Goal: Task Accomplishment & Management: Manage account settings

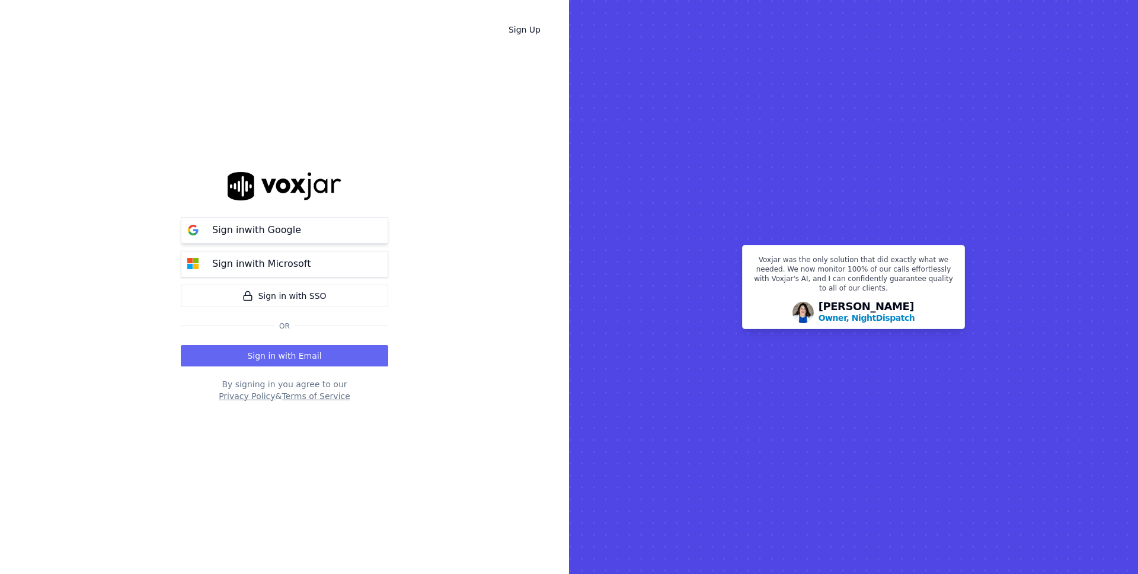
click at [236, 229] on p "Sign in with Google" at bounding box center [256, 230] width 89 height 14
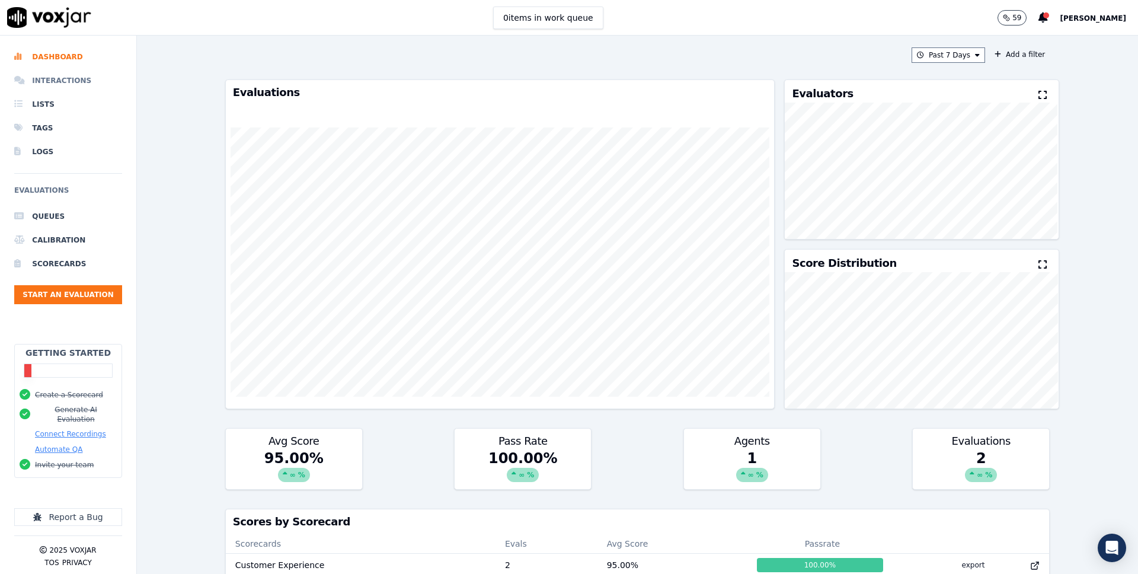
click at [74, 74] on li "Interactions" at bounding box center [68, 81] width 108 height 24
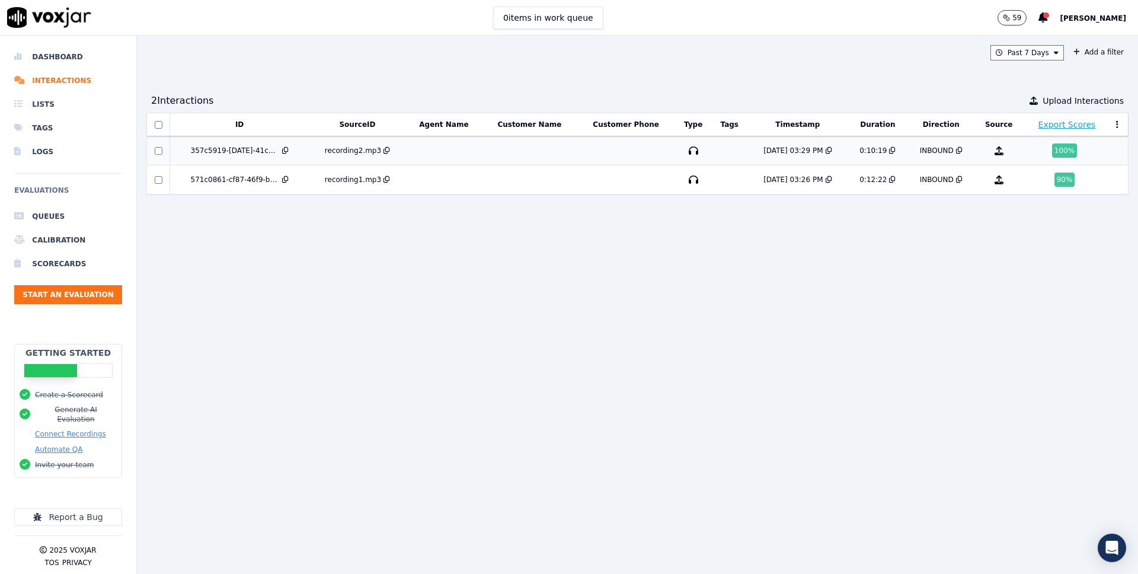
click at [224, 146] on div "357c5919-[DATE]-41c2-9f84-171eb38425a0" at bounding box center [235, 150] width 89 height 9
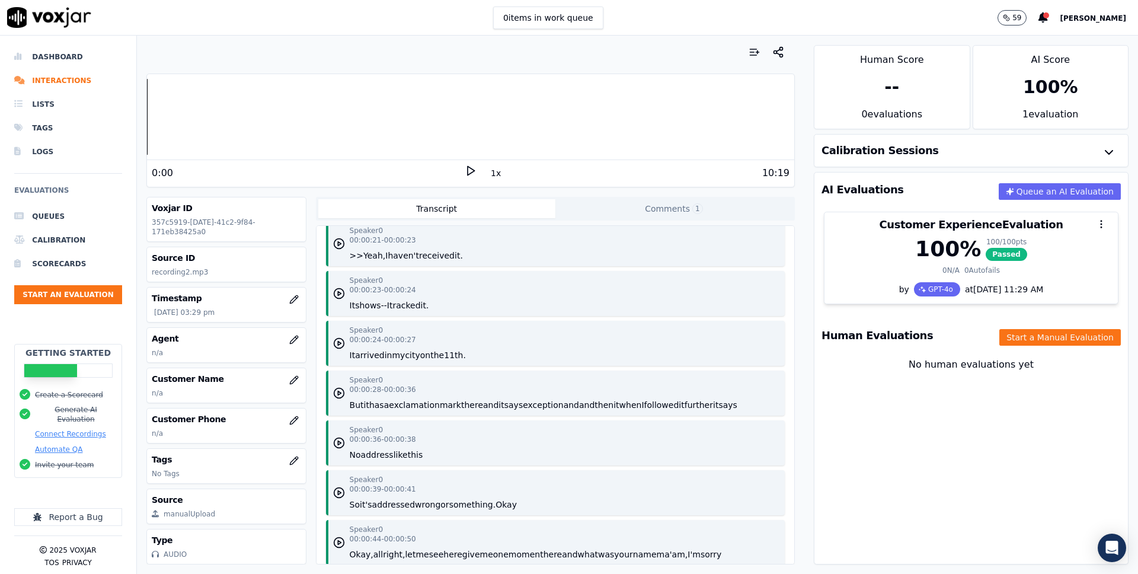
scroll to position [325, 0]
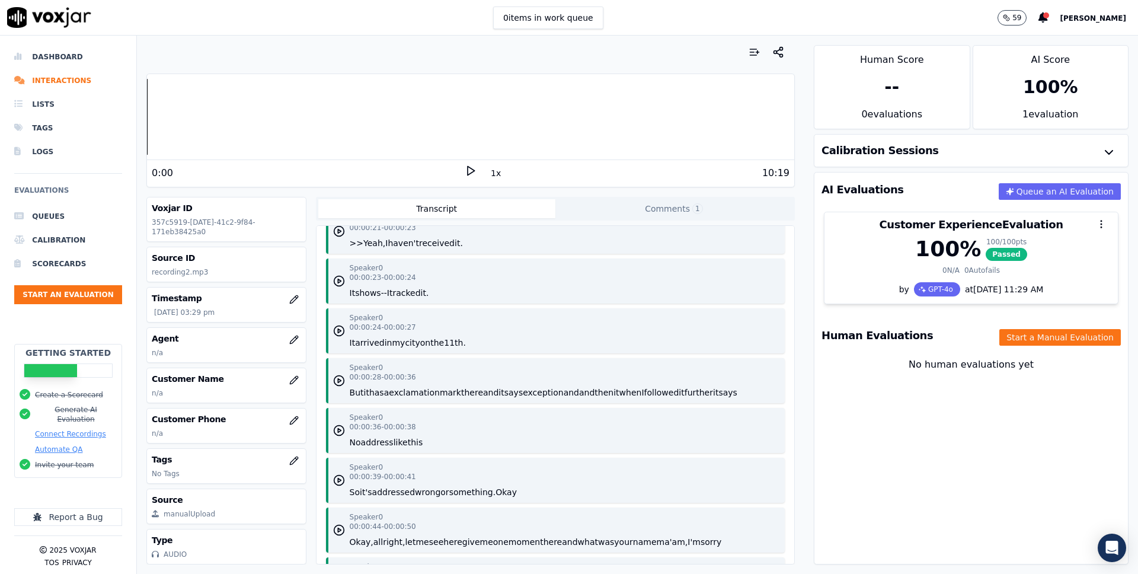
click at [635, 210] on button "Comments 1" at bounding box center [673, 208] width 237 height 19
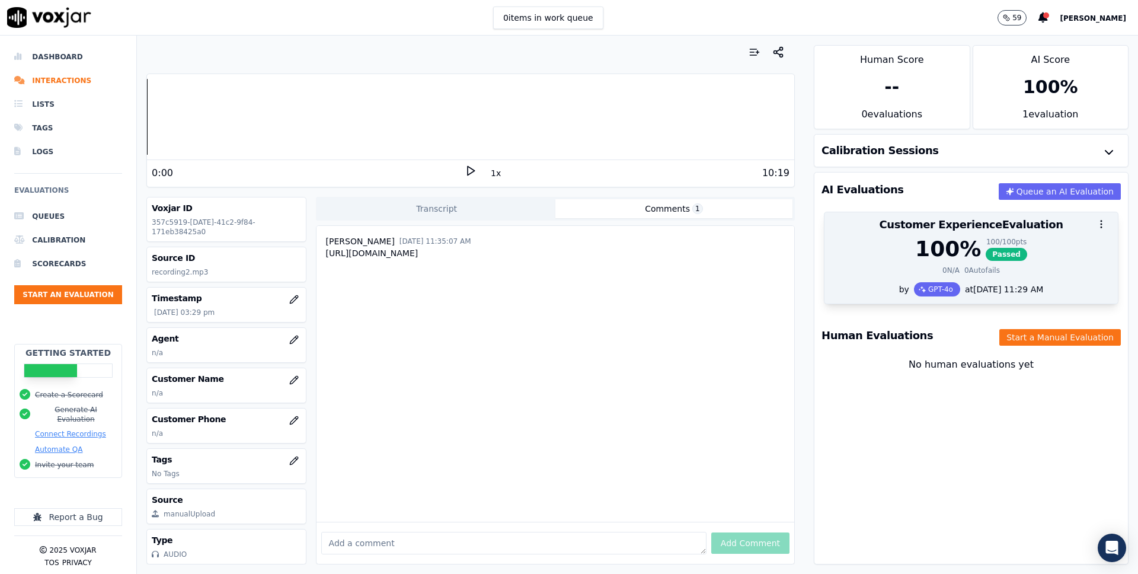
click at [957, 230] on div at bounding box center [971, 224] width 293 height 24
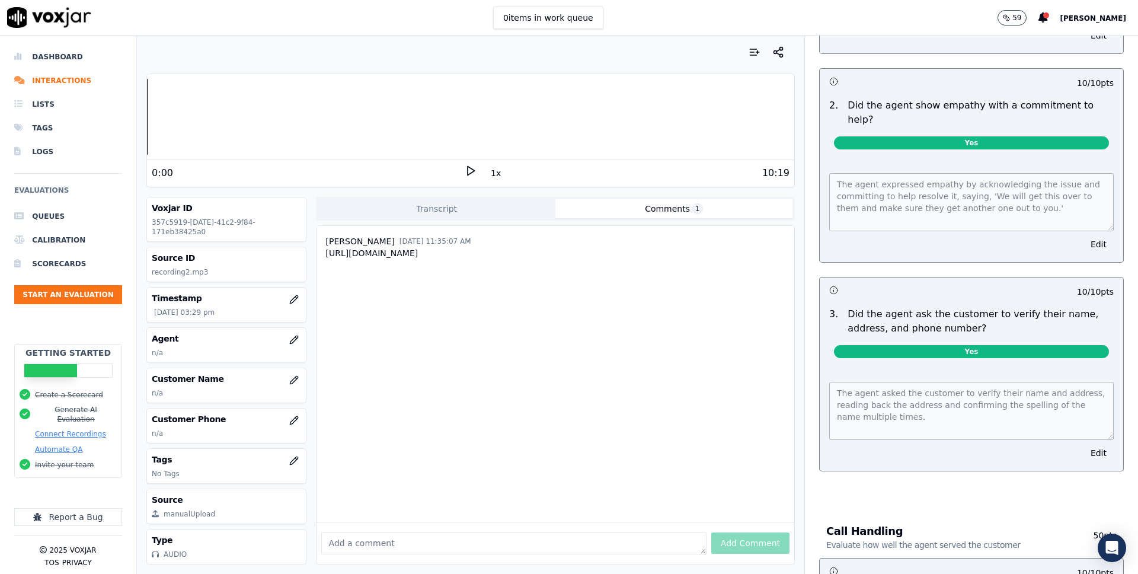
scroll to position [247, 0]
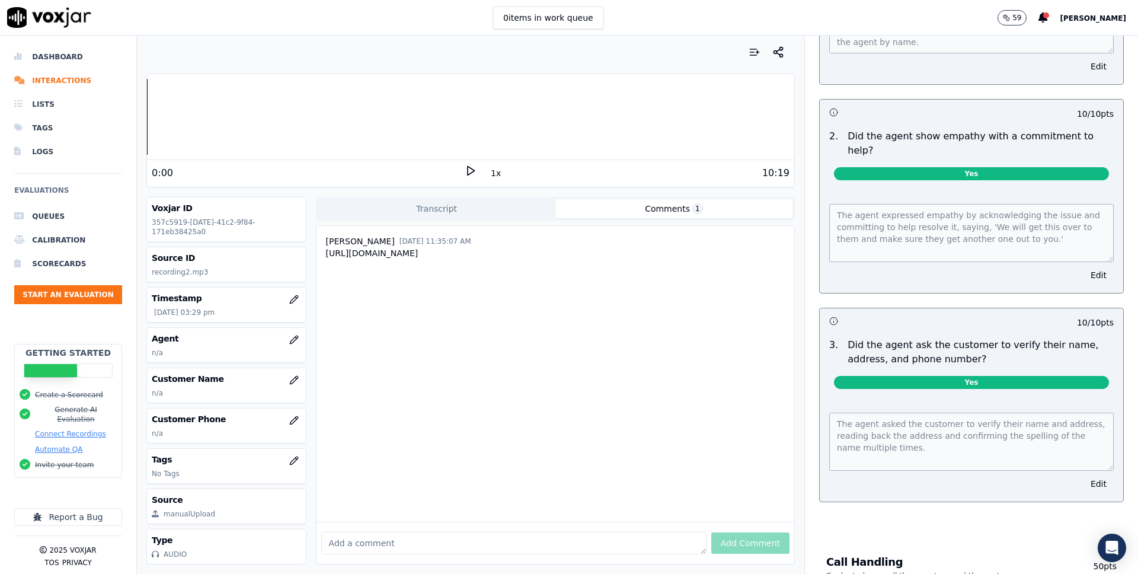
click at [436, 207] on button "Transcript" at bounding box center [436, 208] width 237 height 19
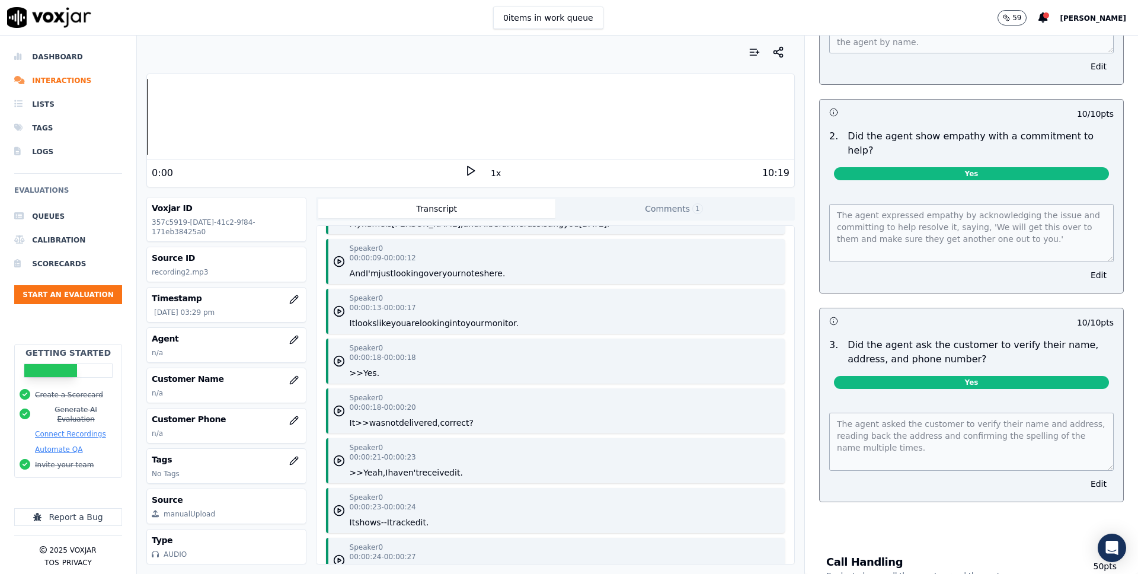
scroll to position [94, 0]
click at [250, 28] on div "0 items in work queue 59 [PERSON_NAME]" at bounding box center [569, 18] width 1138 height 36
click at [238, 36] on div "Your browser does not support the audio element. 0:00 1x 10:19 Voxjar ID 357c59…" at bounding box center [471, 305] width 668 height 538
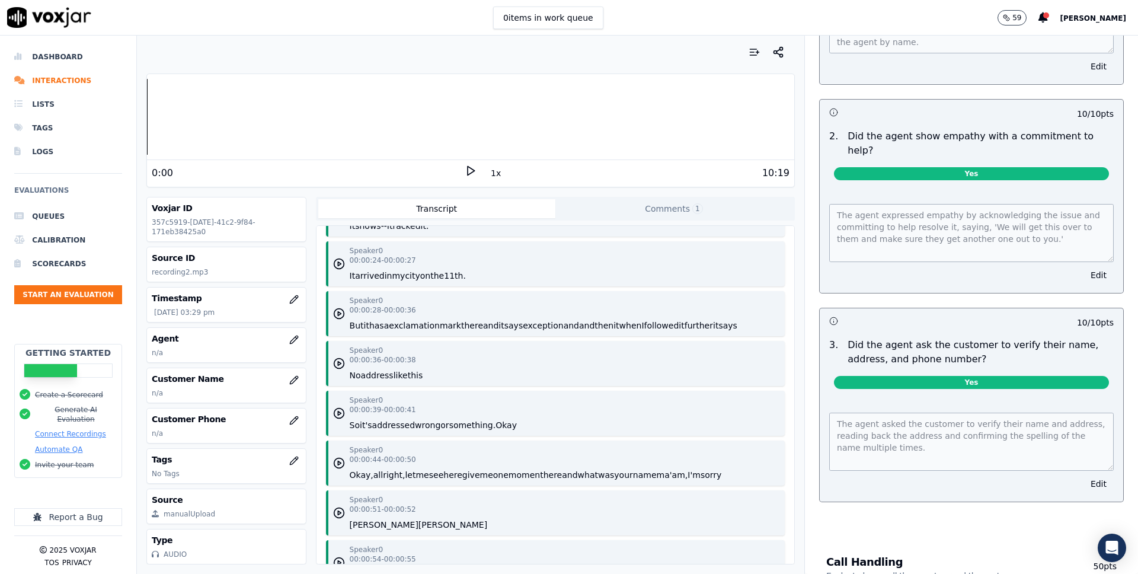
scroll to position [422, 0]
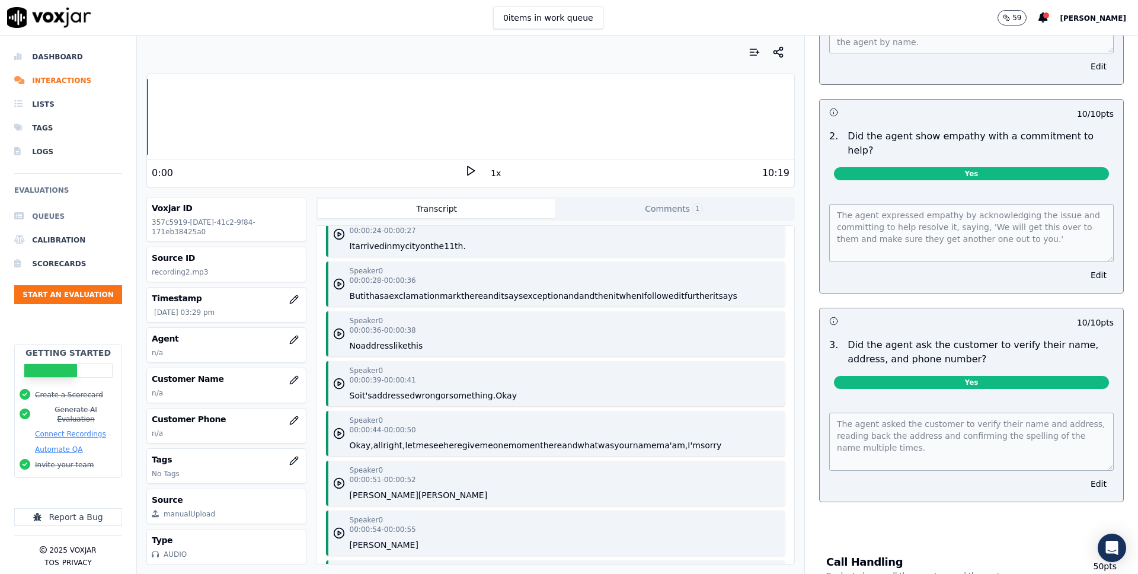
click at [78, 208] on li "Queues" at bounding box center [68, 217] width 108 height 24
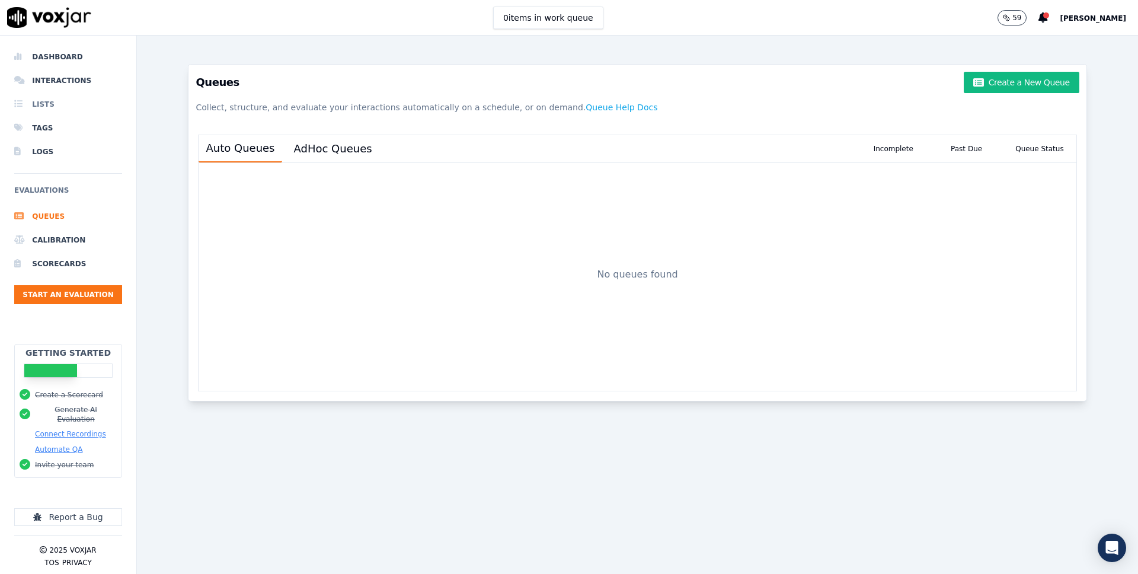
click at [53, 103] on li "Lists" at bounding box center [68, 104] width 108 height 24
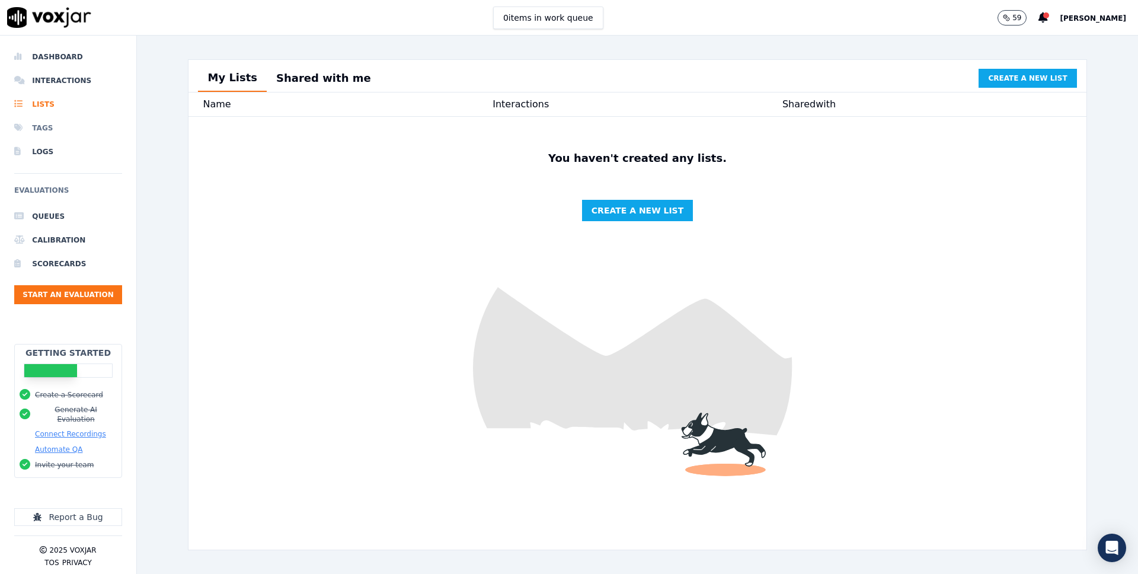
click at [59, 130] on li "Tags" at bounding box center [68, 128] width 108 height 24
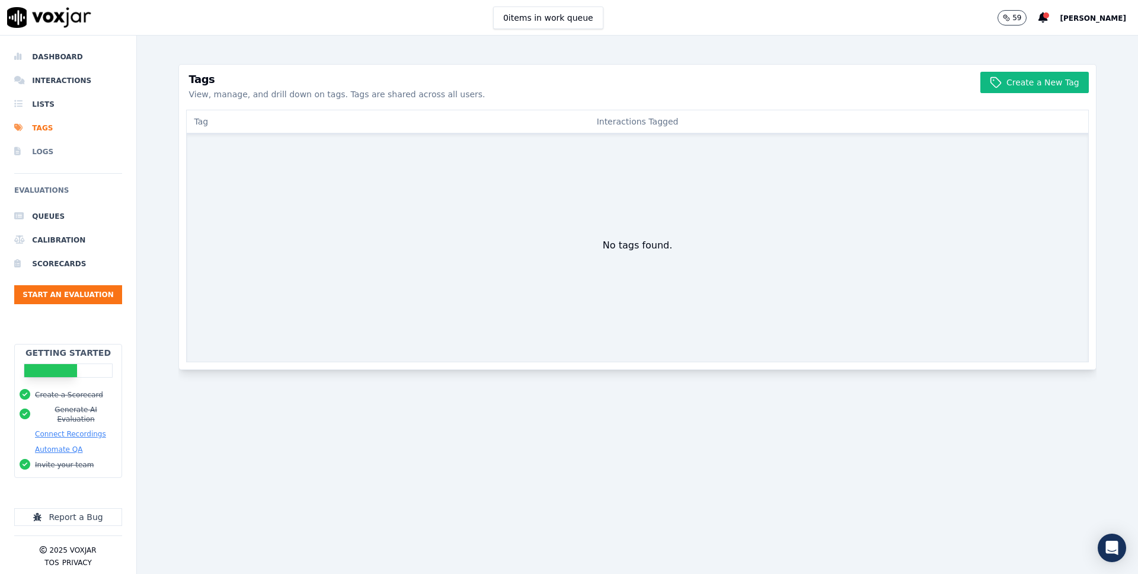
click at [53, 144] on li "Logs" at bounding box center [68, 152] width 108 height 24
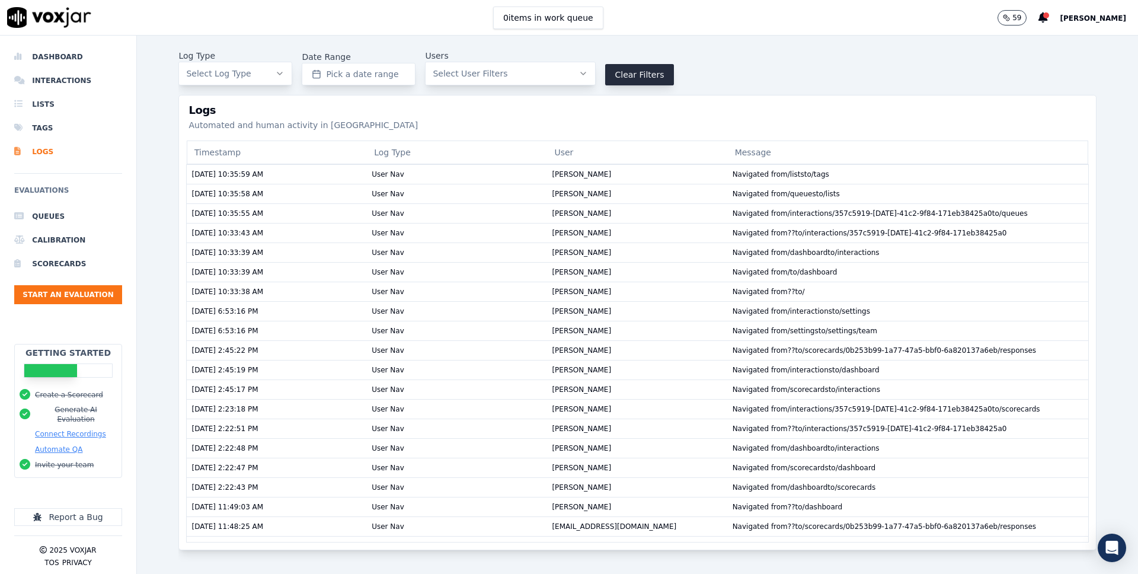
click at [998, 14] on button "59" at bounding box center [1012, 17] width 29 height 15
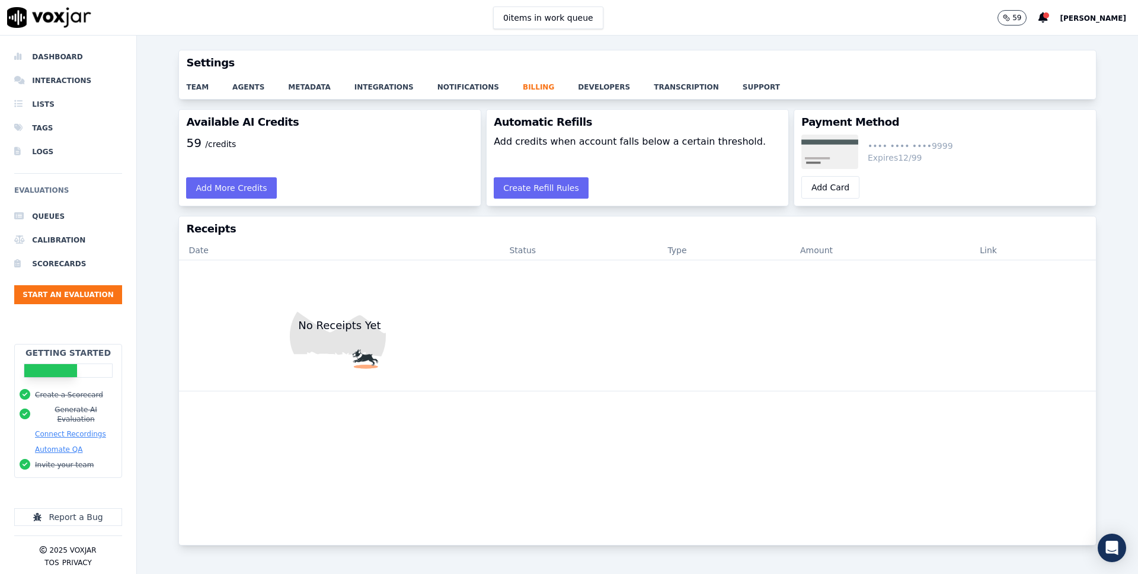
click at [301, 92] on div "team agents metadata integrations notifications billing developers transcriptio…" at bounding box center [637, 87] width 916 height 24
click at [305, 86] on link "metadata" at bounding box center [321, 83] width 66 height 17
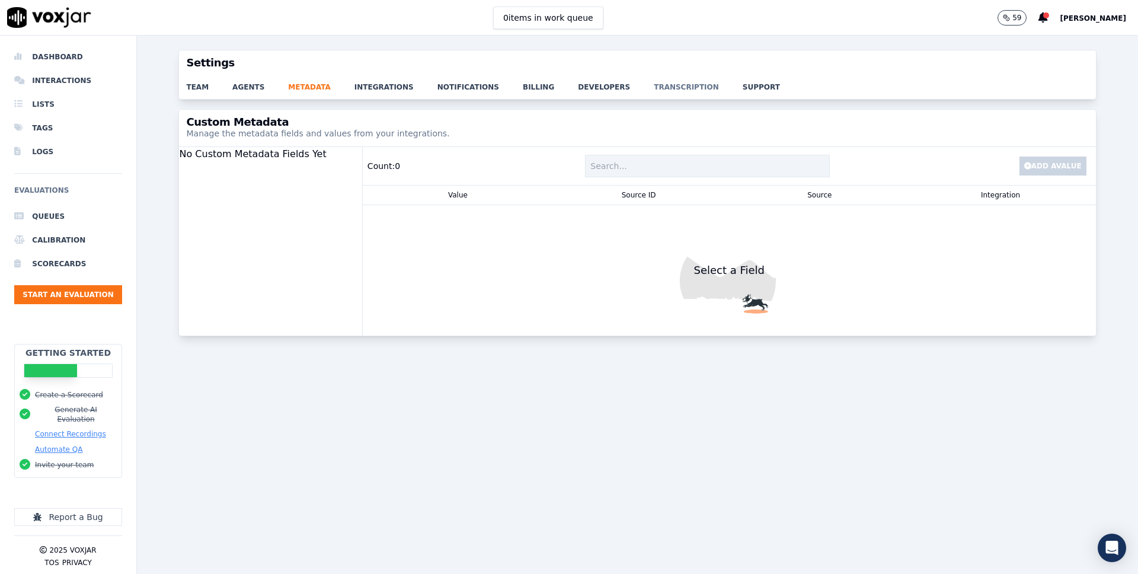
click at [664, 86] on link "transcription" at bounding box center [698, 83] width 89 height 17
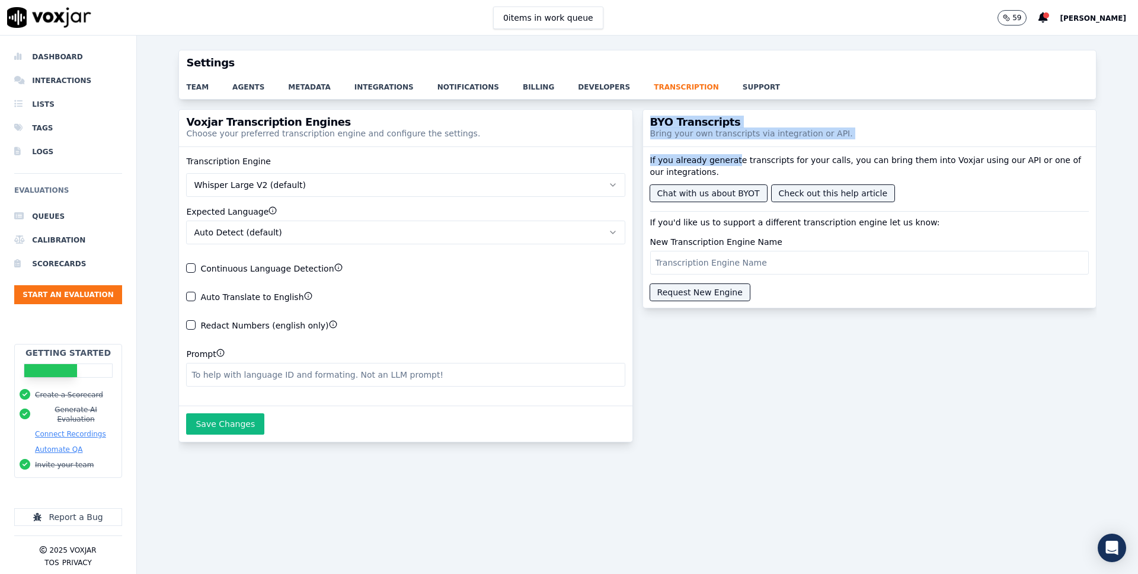
drag, startPoint x: 652, startPoint y: 114, endPoint x: 734, endPoint y: 157, distance: 92.3
click at [734, 157] on div "BYO Transcripts Bring your own transcripts via integration or API. If you alrea…" at bounding box center [870, 208] width 454 height 199
click at [700, 142] on div "BYO Transcripts Bring your own transcripts via integration or API." at bounding box center [869, 128] width 453 height 37
click at [334, 190] on button "Whisper Large V2 (default)" at bounding box center [405, 185] width 439 height 24
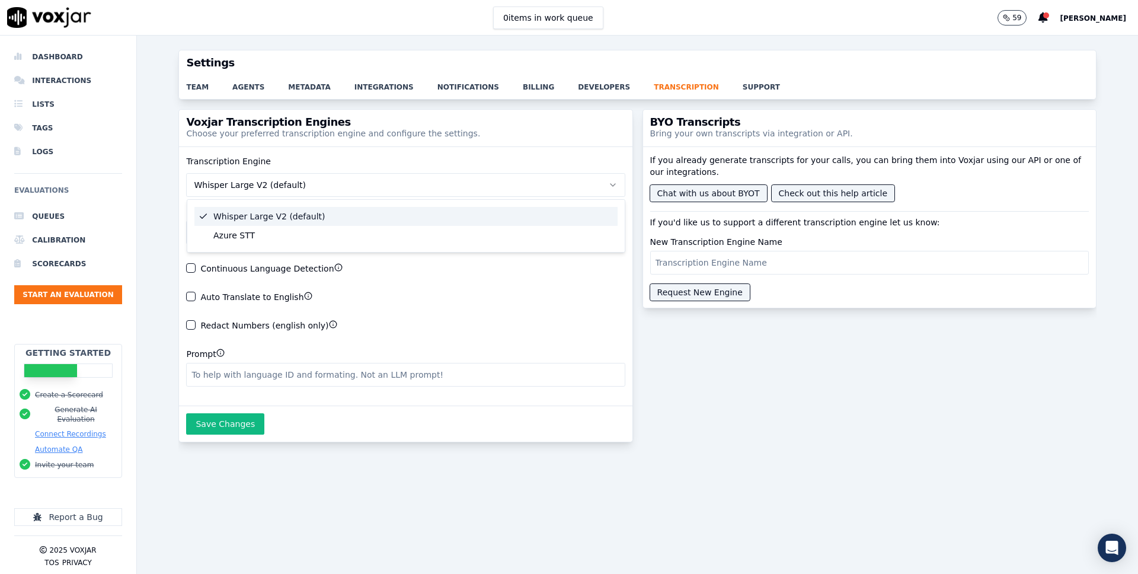
click at [334, 190] on button "Whisper Large V2 (default)" at bounding box center [405, 185] width 439 height 24
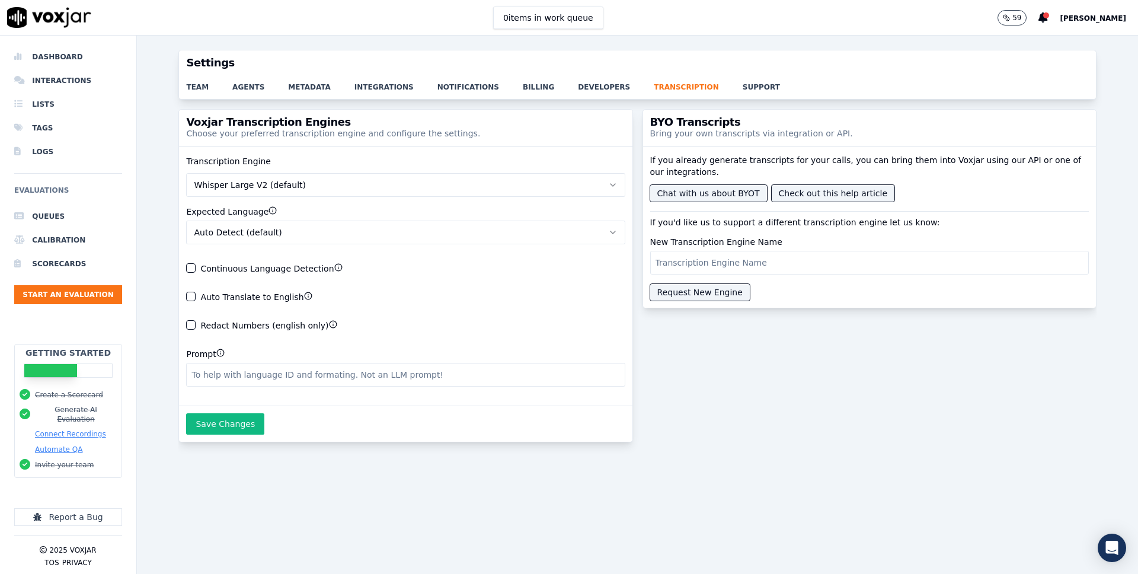
click at [329, 324] on icon "button" at bounding box center [333, 324] width 8 height 8
click at [217, 318] on div "Transcription Engine Whisper Large V2 (default) Expected Language Auto Detect (…" at bounding box center [405, 275] width 453 height 259
click at [210, 322] on label "Redact Numbers (english only)" at bounding box center [268, 324] width 136 height 9
click at [196, 322] on button "Redact Numbers (english only)" at bounding box center [190, 324] width 9 height 9
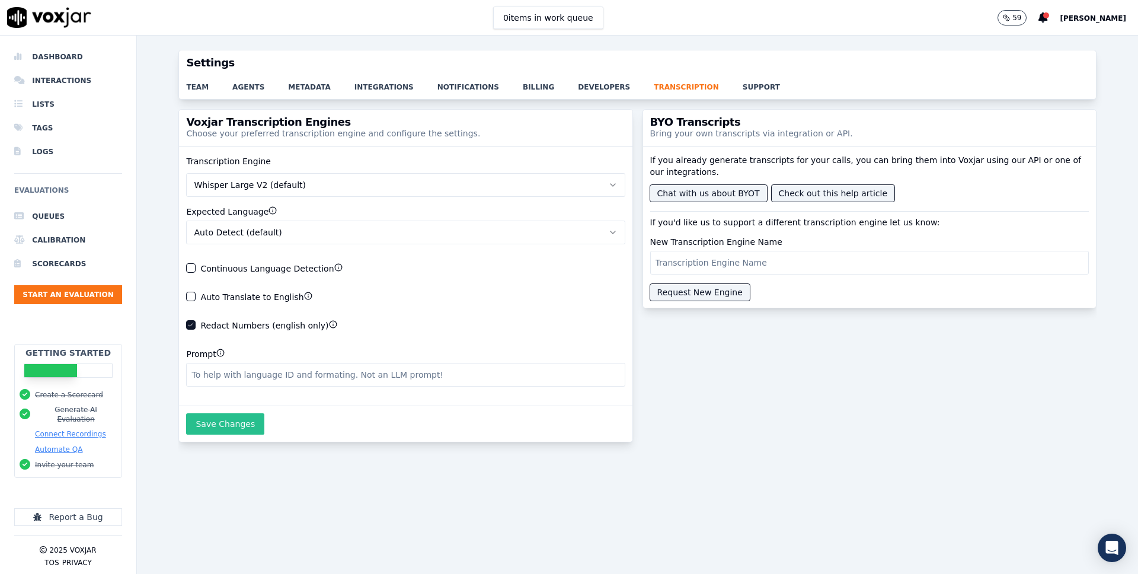
click at [234, 427] on button "Save Changes" at bounding box center [225, 423] width 78 height 21
click at [366, 371] on input "Prompt" at bounding box center [405, 375] width 439 height 24
click at [221, 352] on icon "button" at bounding box center [221, 352] width 0 height 0
click at [246, 191] on button "Whisper Large V2 (default)" at bounding box center [405, 185] width 439 height 24
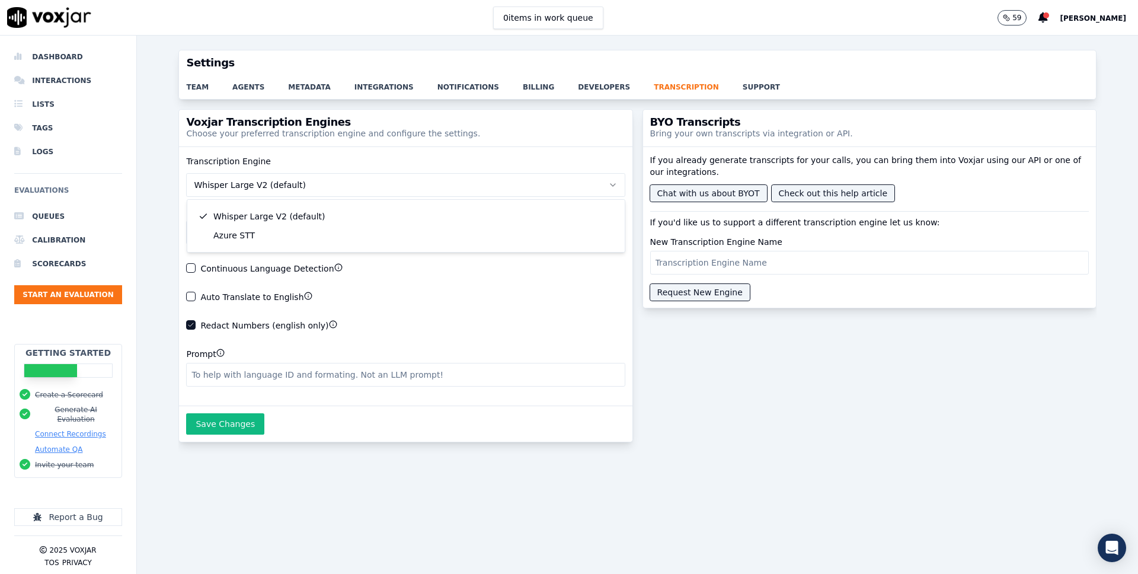
click at [318, 155] on div "Transcription Engine Whisper Large V2 (default) Expected Language Auto Detect (…" at bounding box center [405, 275] width 453 height 259
click at [75, 50] on li "Dashboard" at bounding box center [68, 57] width 108 height 24
